Goal: Task Accomplishment & Management: Use online tool/utility

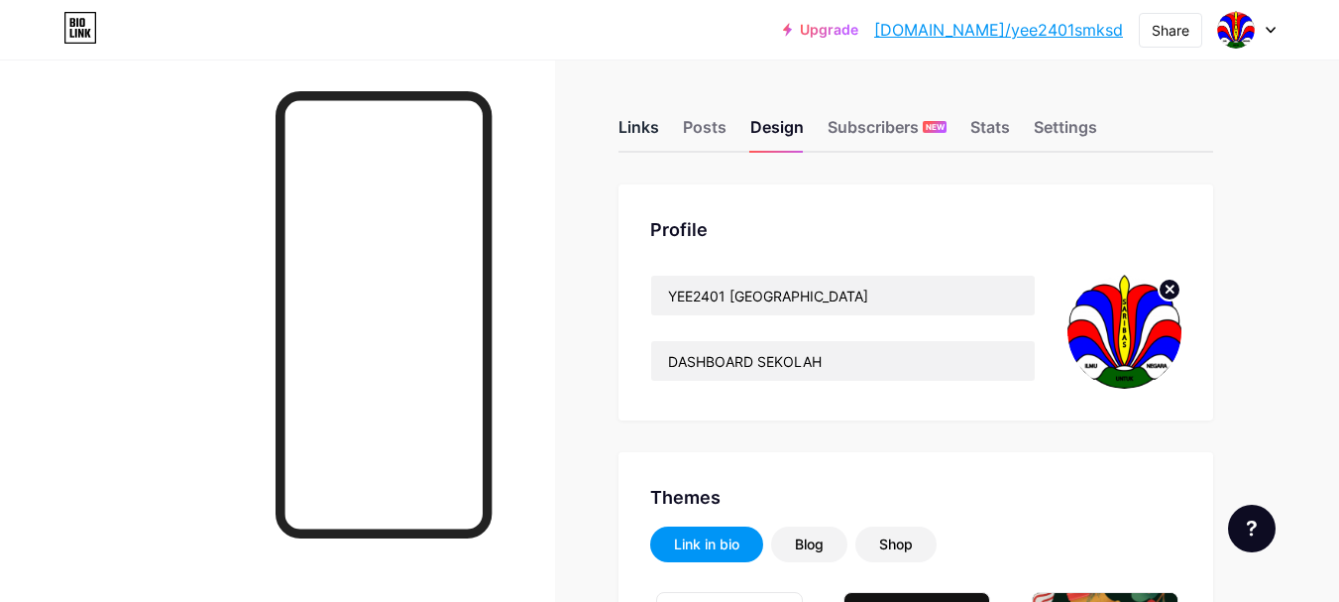
click at [639, 125] on div "Links" at bounding box center [638, 133] width 41 height 36
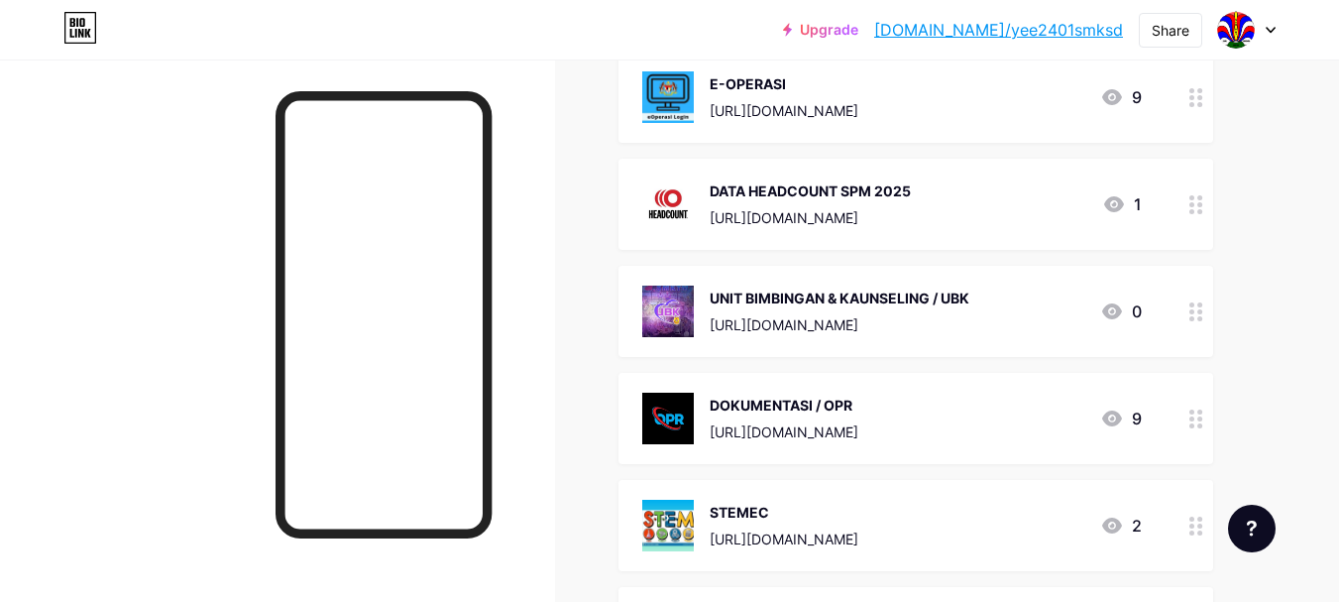
scroll to position [2181, 0]
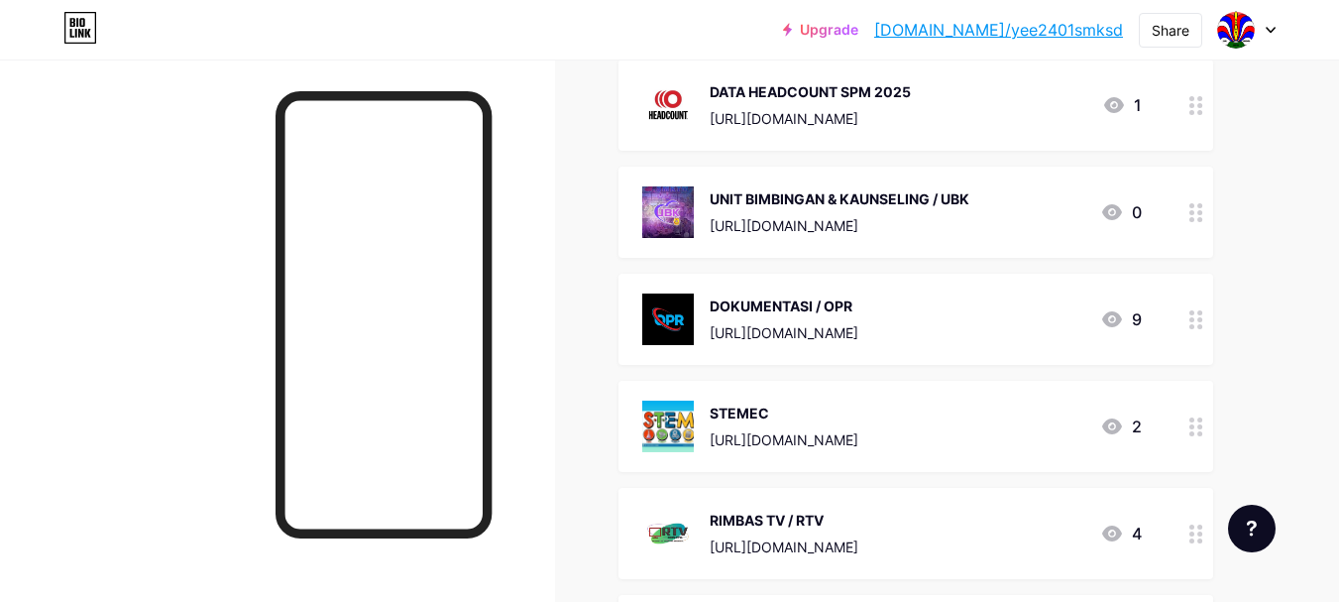
click at [1203, 314] on div at bounding box center [1197, 319] width 34 height 91
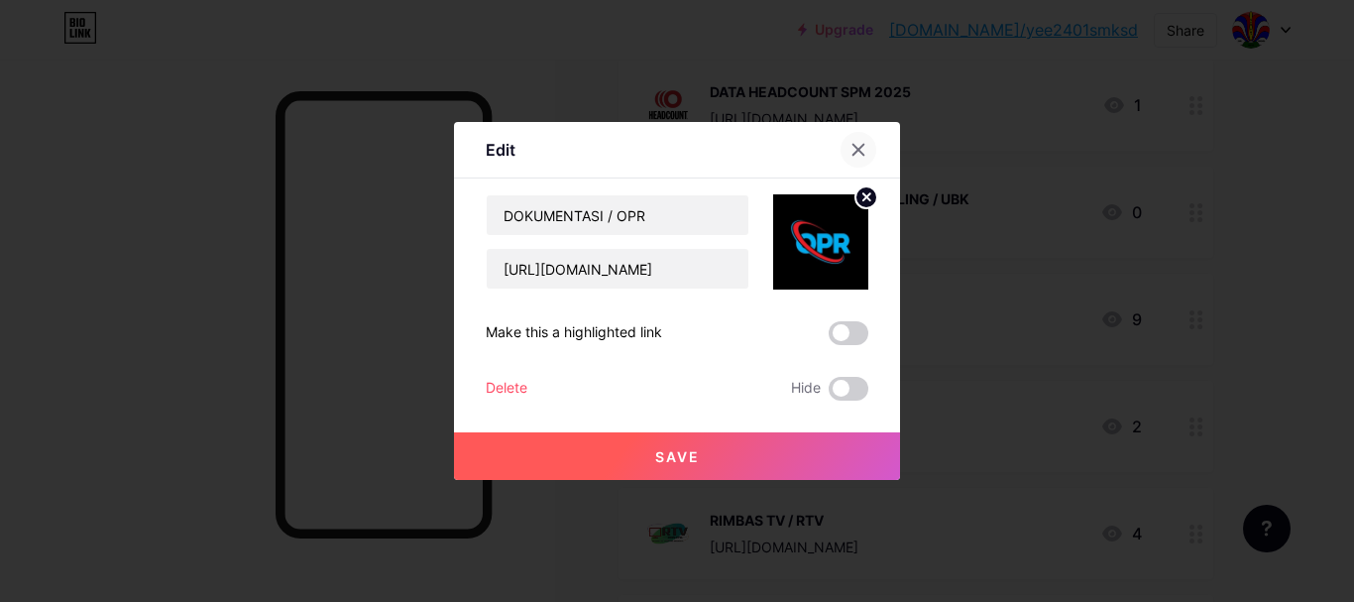
click at [860, 154] on div at bounding box center [859, 150] width 36 height 36
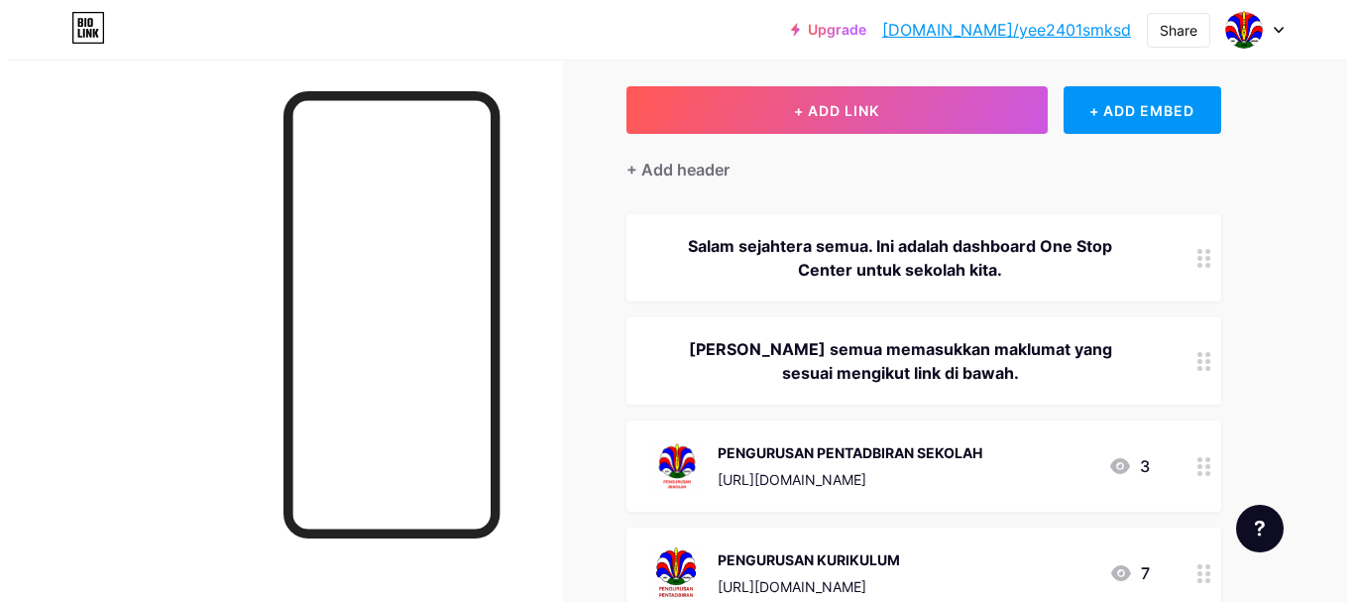
scroll to position [0, 0]
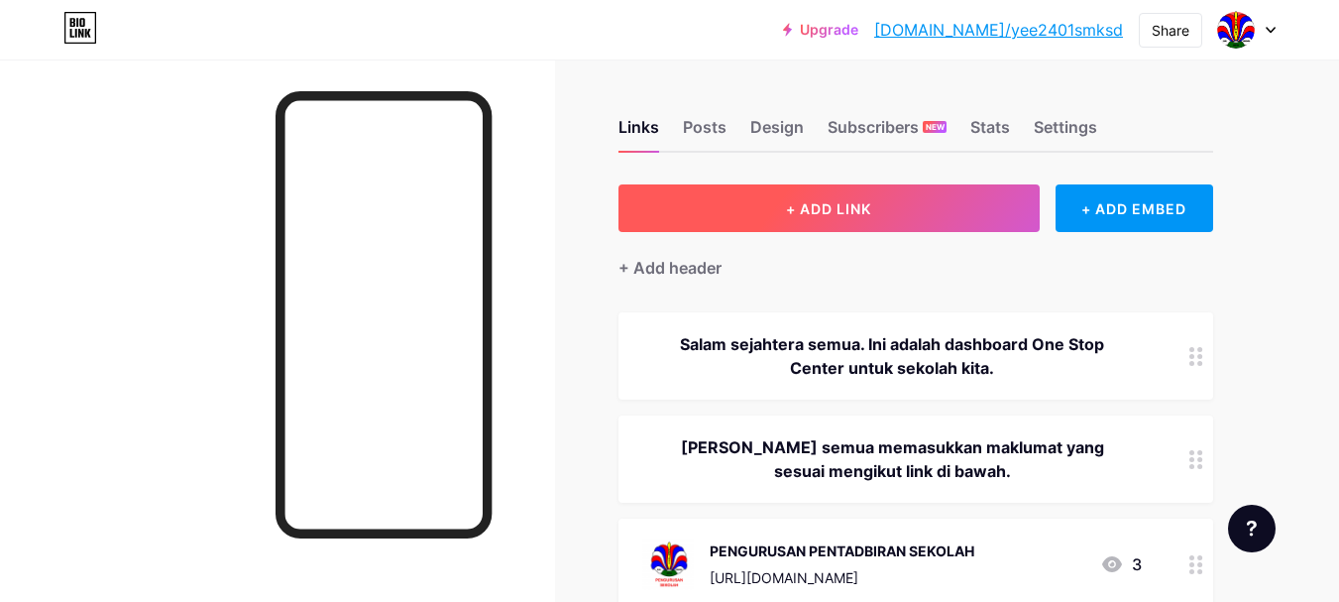
click at [817, 203] on span "+ ADD LINK" at bounding box center [828, 208] width 85 height 17
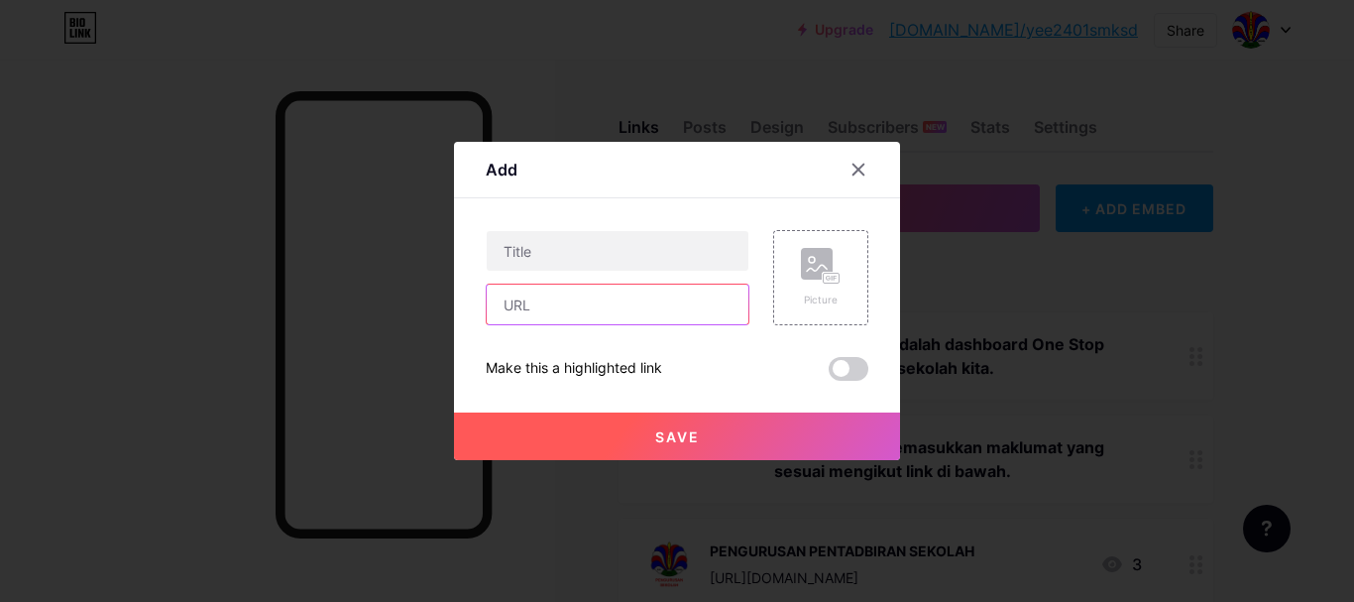
click at [523, 313] on input "text" at bounding box center [618, 304] width 262 height 40
paste input "[URL][DOMAIN_NAME]"
type input "[URL][DOMAIN_NAME]"
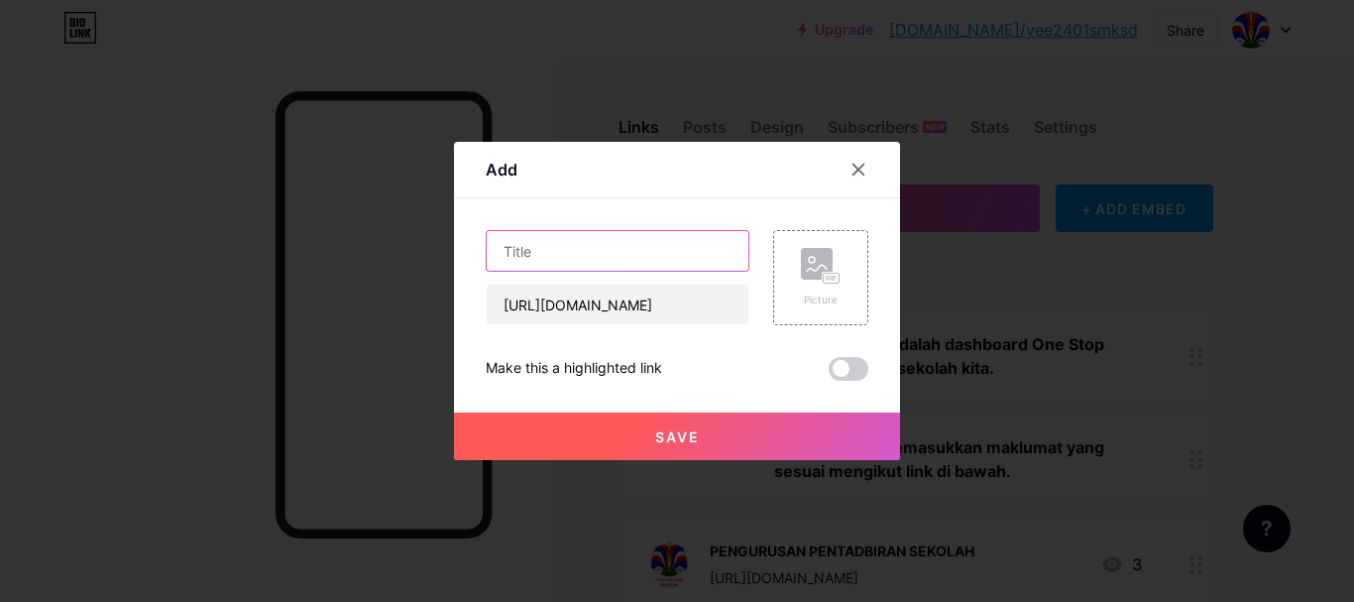
click at [524, 255] on input "text" at bounding box center [618, 251] width 262 height 40
type input "TEMPLATE OPR"
click at [801, 276] on rect at bounding box center [817, 264] width 32 height 32
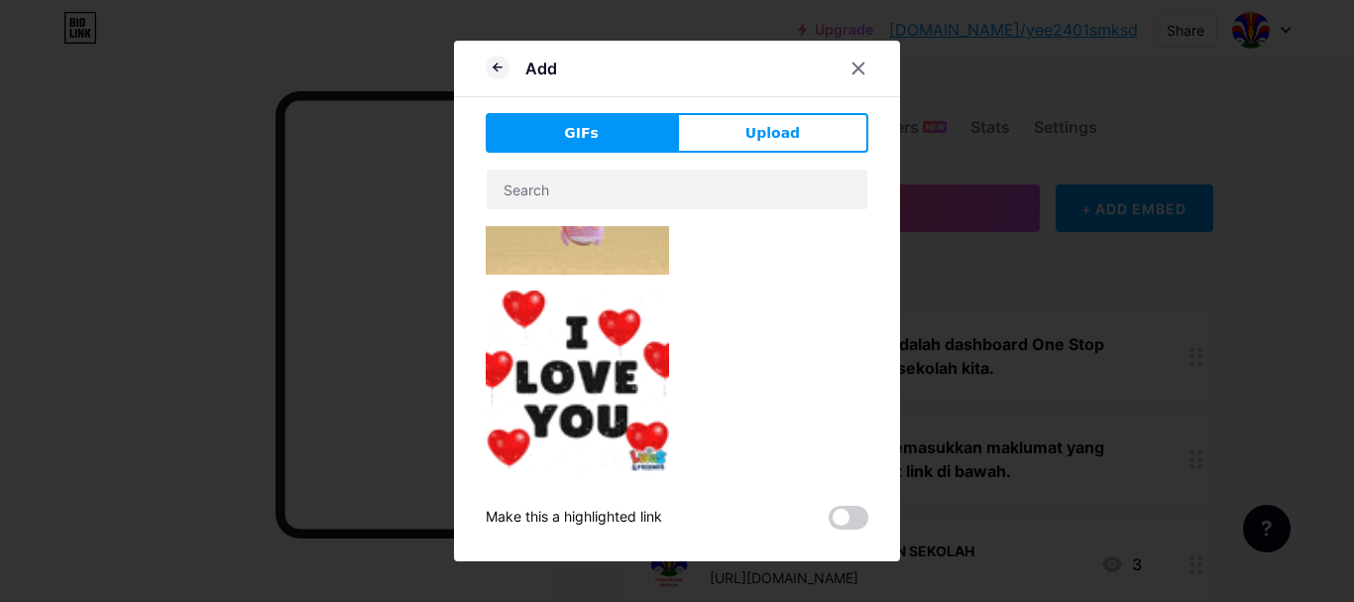
type input "TEMPLATE OPR"
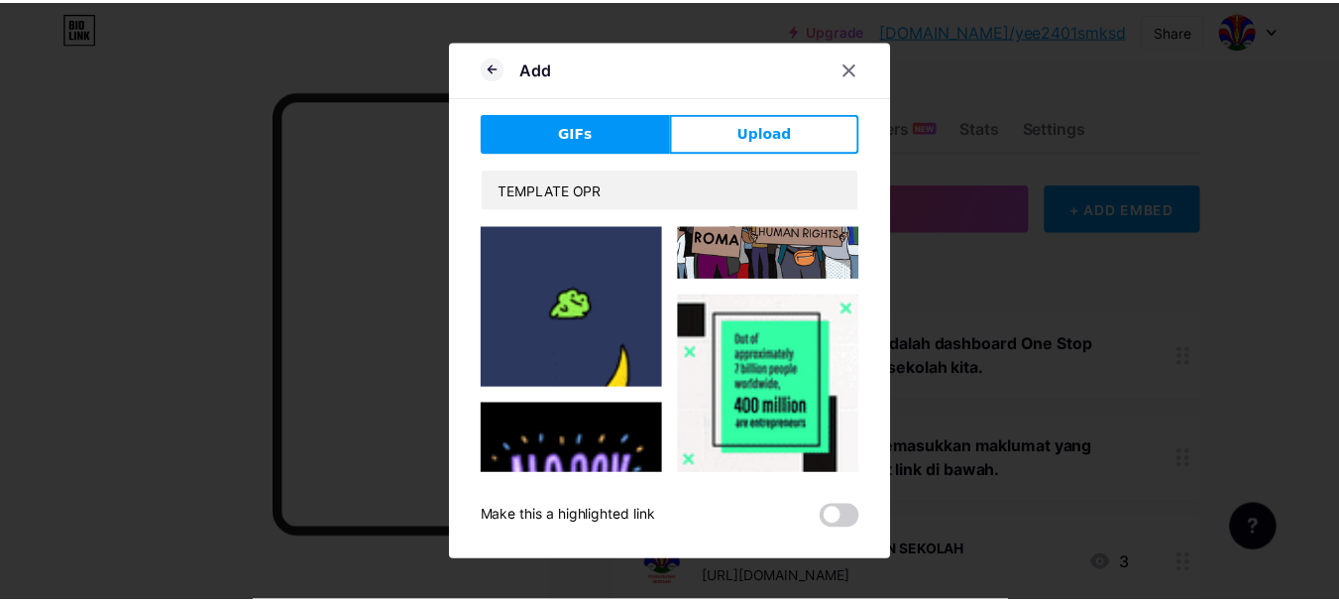
scroll to position [4771, 0]
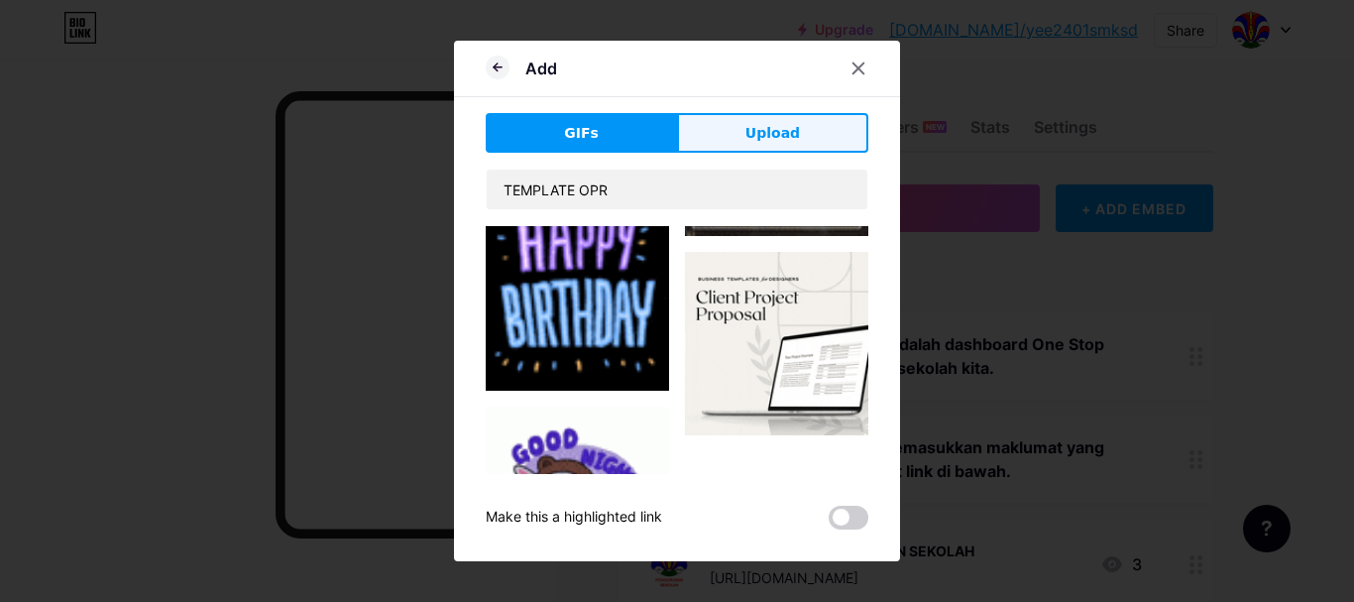
click at [768, 131] on span "Upload" at bounding box center [772, 133] width 55 height 21
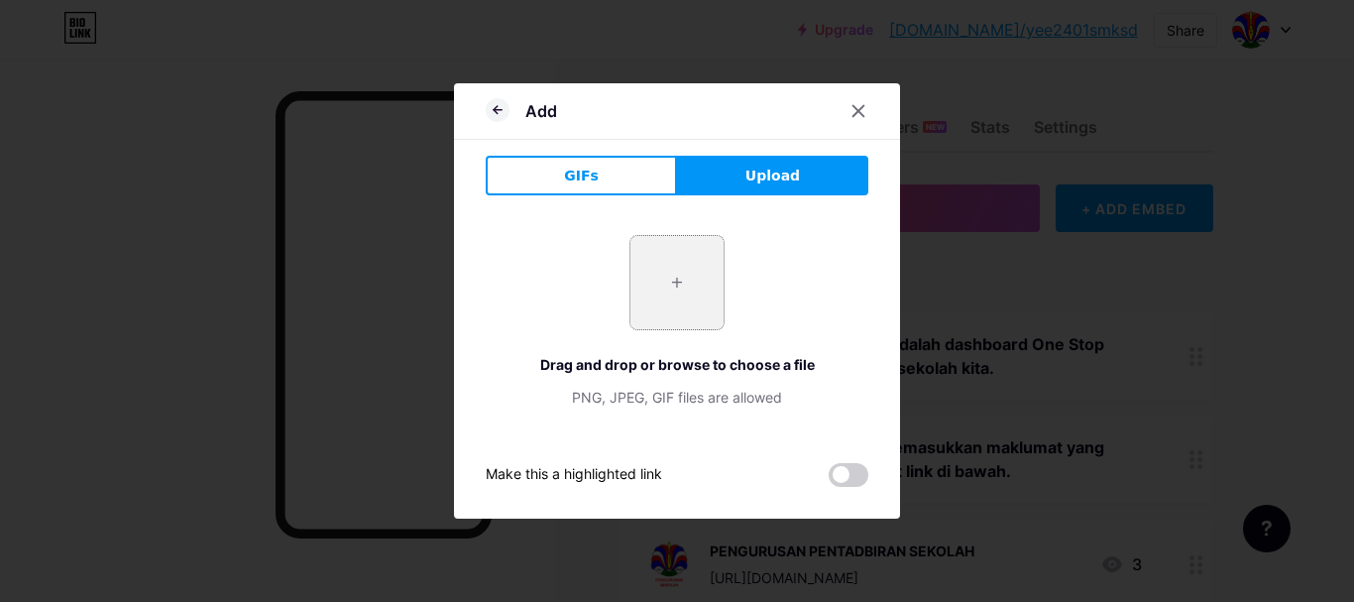
click at [673, 308] on input "file" at bounding box center [676, 282] width 93 height 93
type input "C:\fakepath\Logo SMKSD.png"
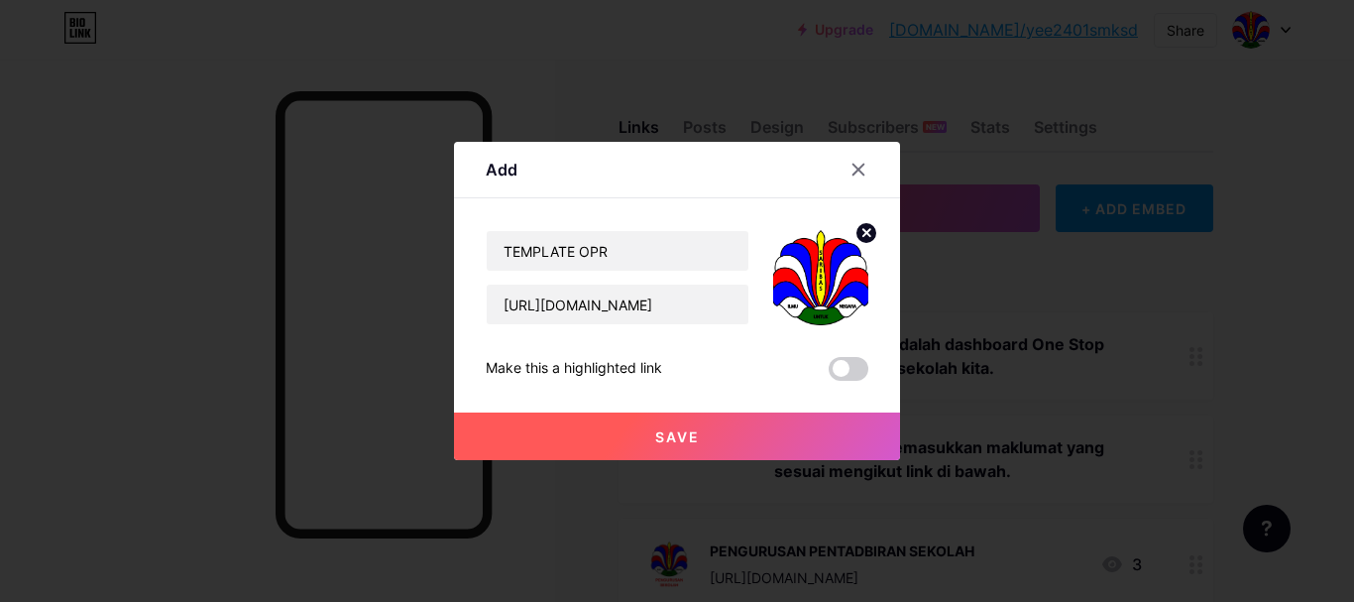
click at [714, 442] on button "Save" at bounding box center [677, 436] width 446 height 48
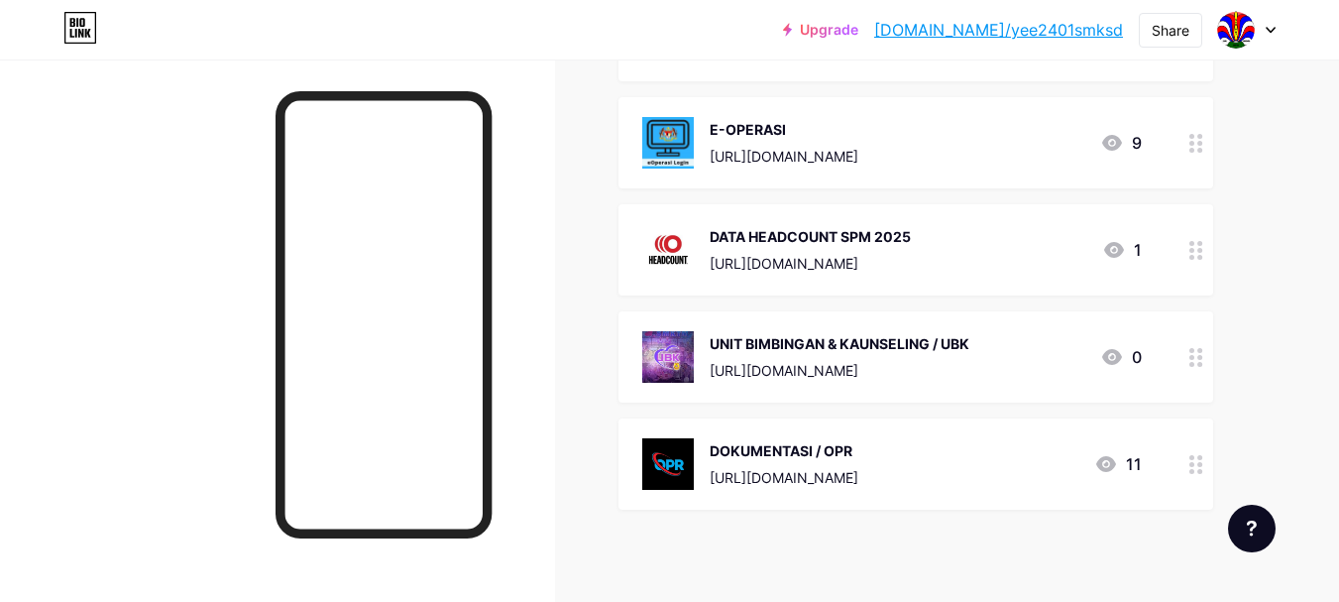
scroll to position [2079, 0]
